Goal: Navigation & Orientation: Find specific page/section

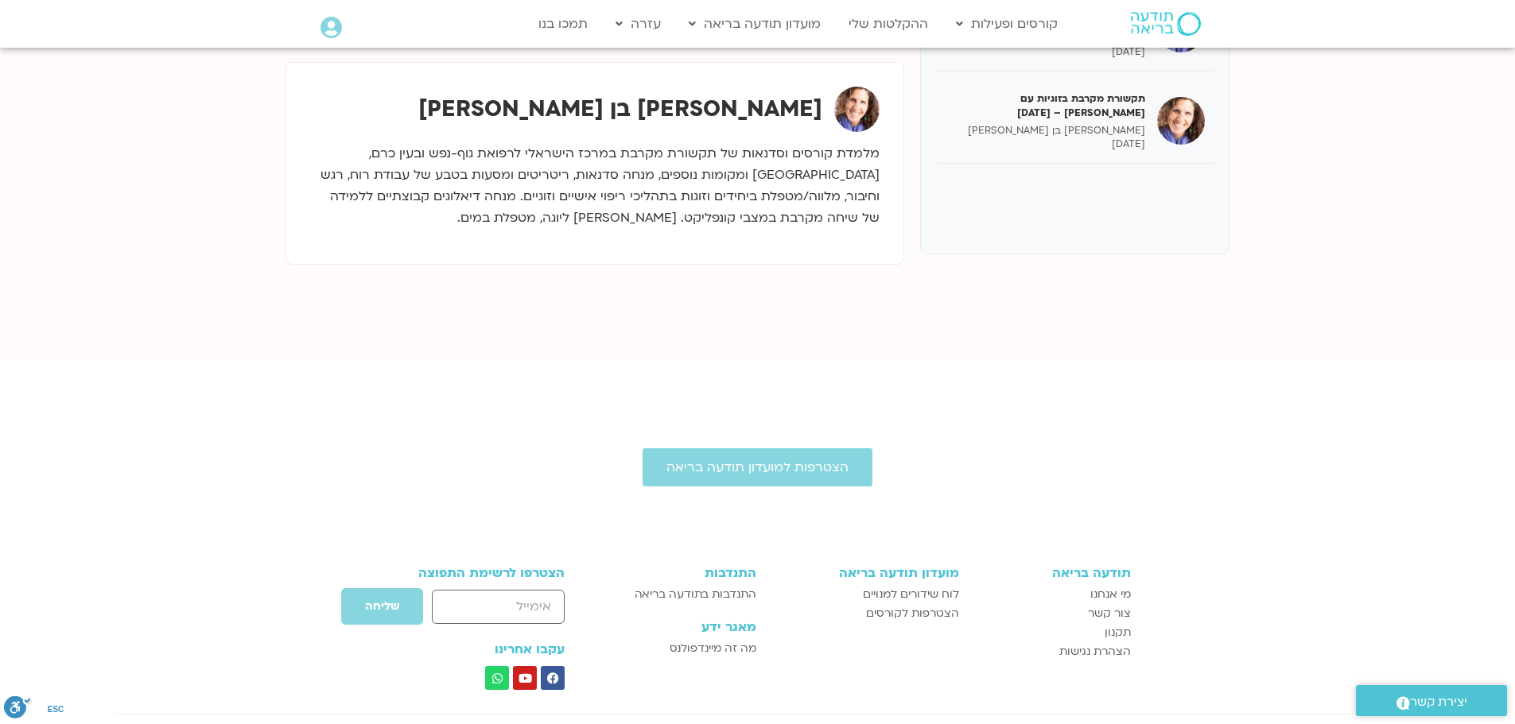
scroll to position [159, 0]
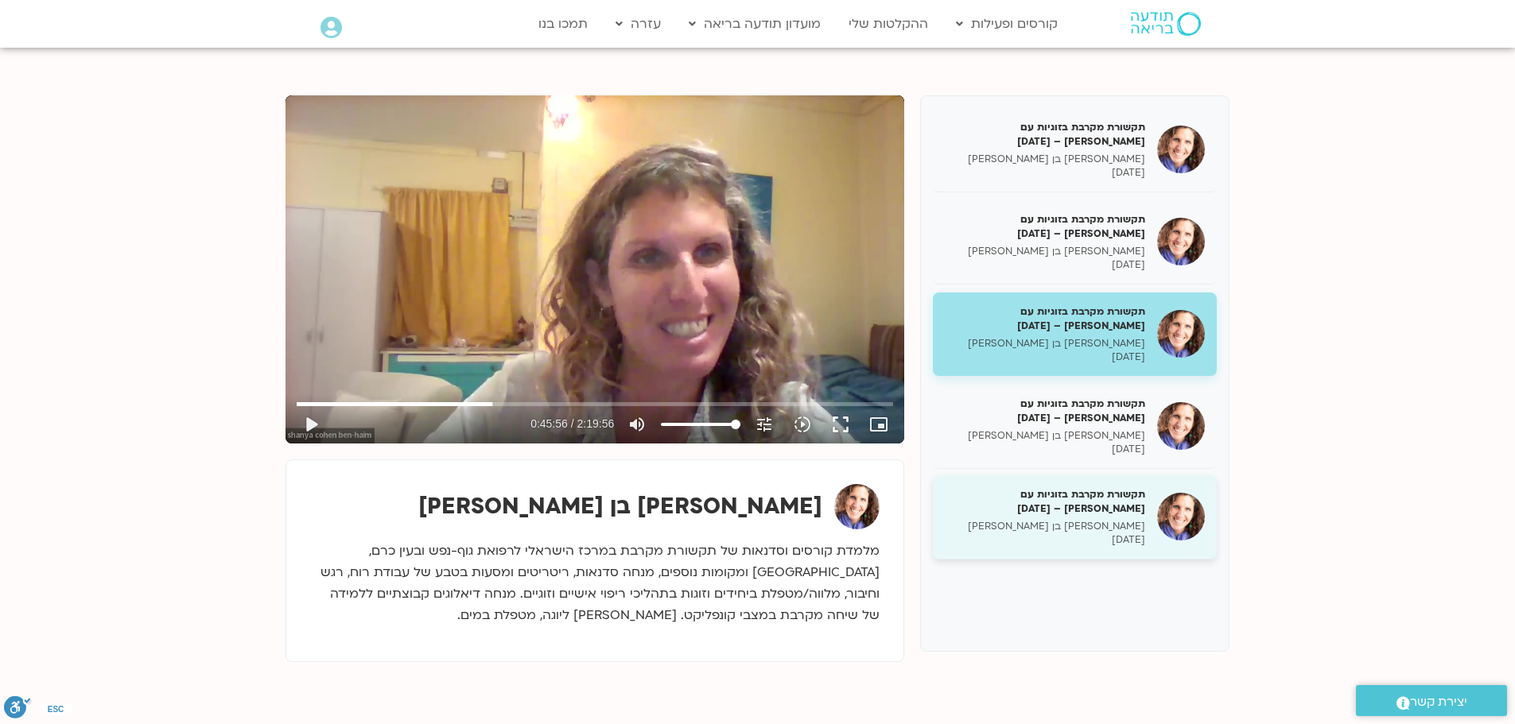
click at [1092, 511] on h5 "תקשורת מקרבת בזוגיות עם [PERSON_NAME] – [DATE]" at bounding box center [1045, 501] width 200 height 29
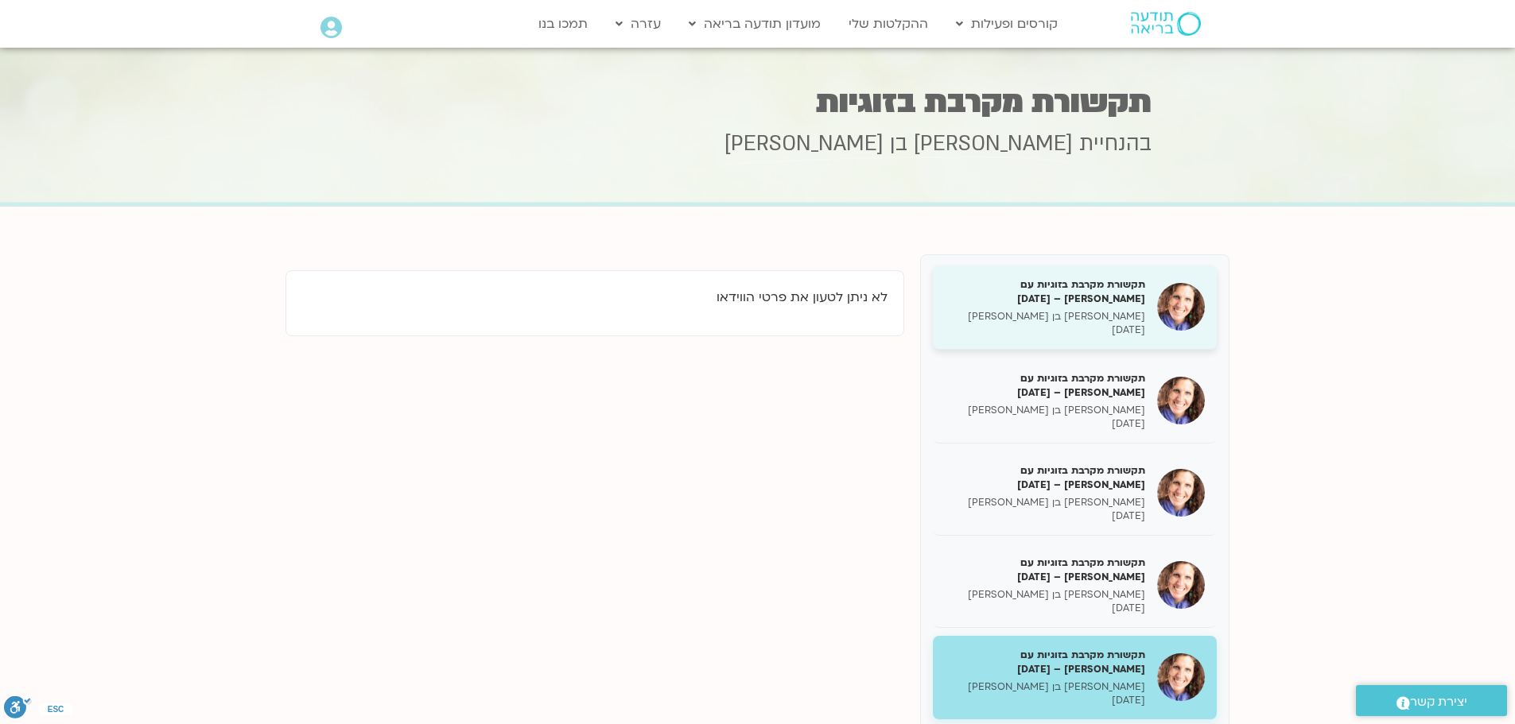
click at [1128, 321] on p "שאנייה כהן בן חיים" at bounding box center [1045, 317] width 200 height 14
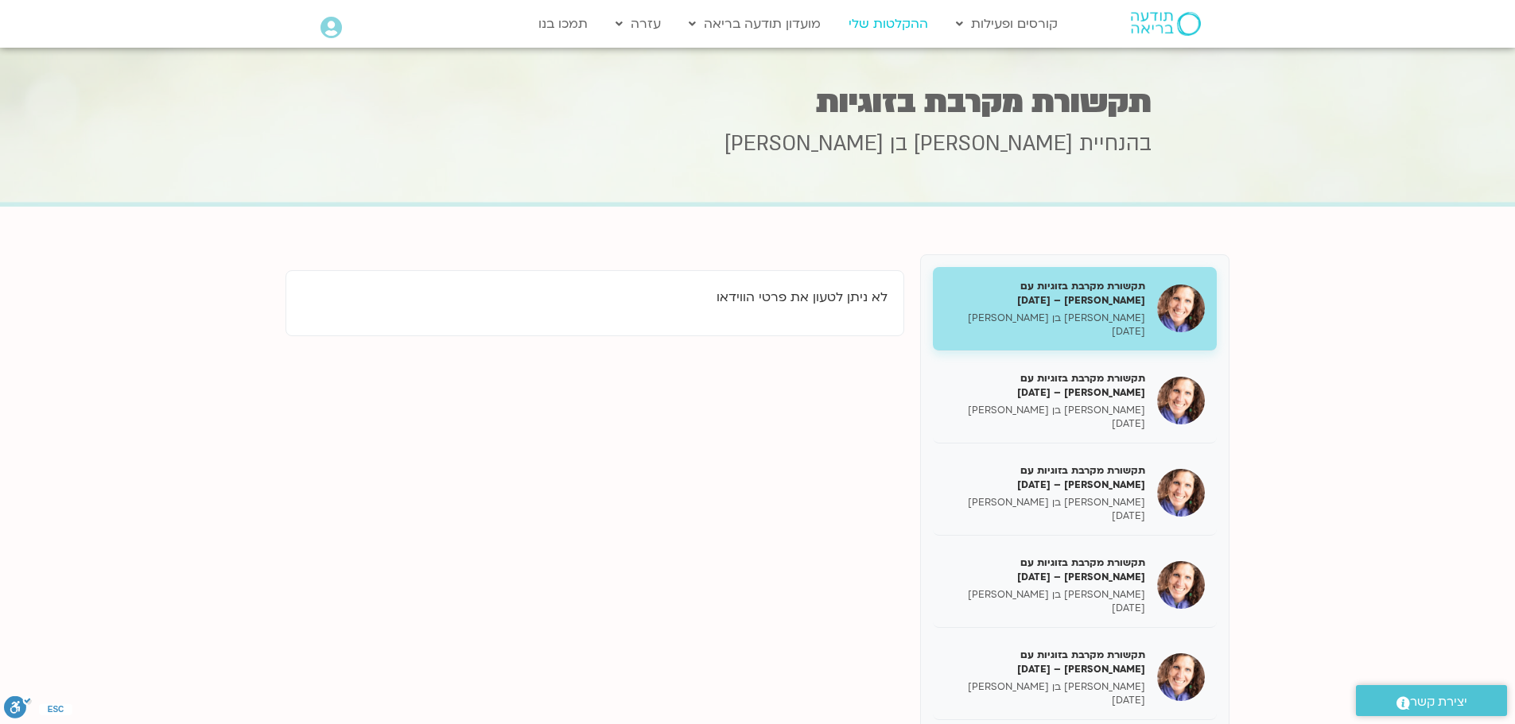
click at [856, 24] on link "ההקלטות שלי" at bounding box center [887, 24] width 95 height 30
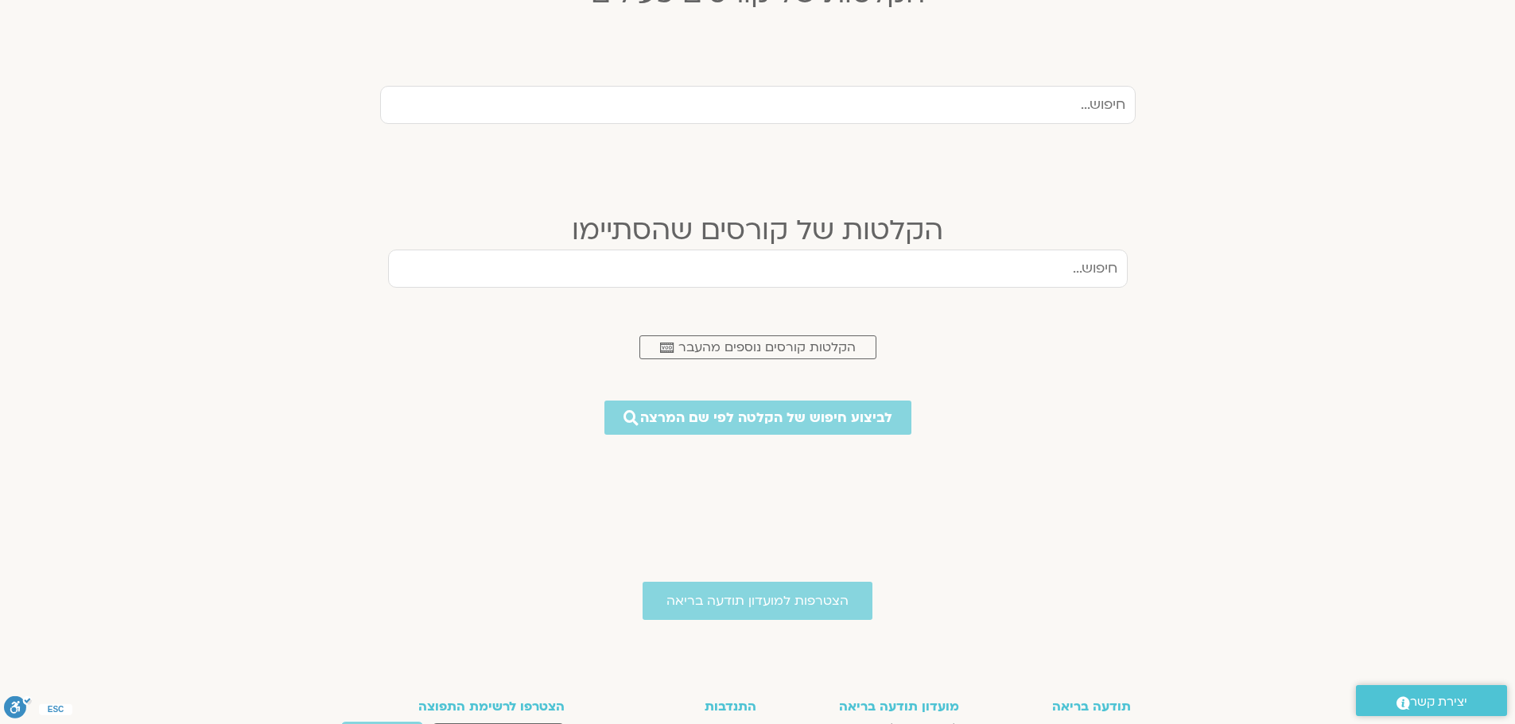
scroll to position [557, 0]
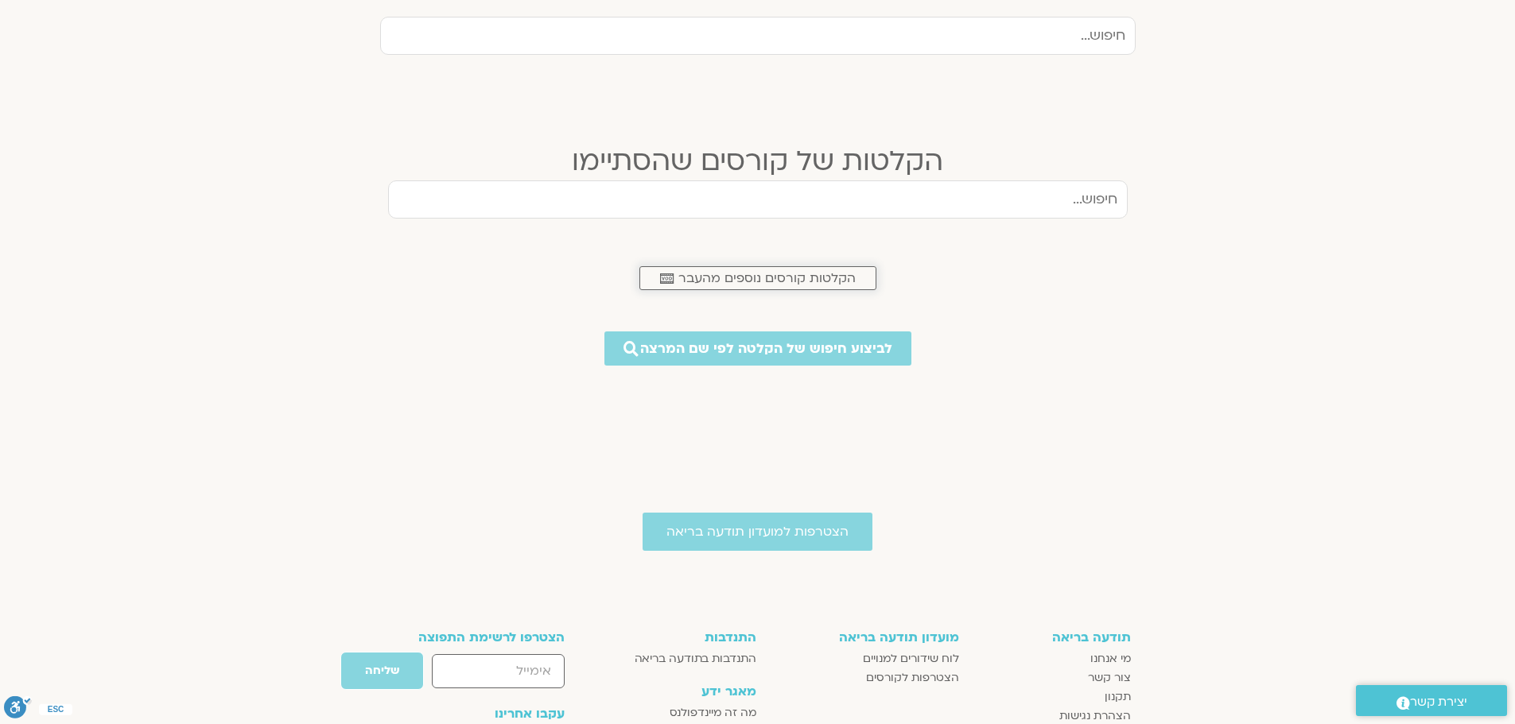
click at [689, 281] on span "הקלטות קורסים נוספים מהעבר" at bounding box center [766, 278] width 177 height 14
